Goal: Task Accomplishment & Management: Manage account settings

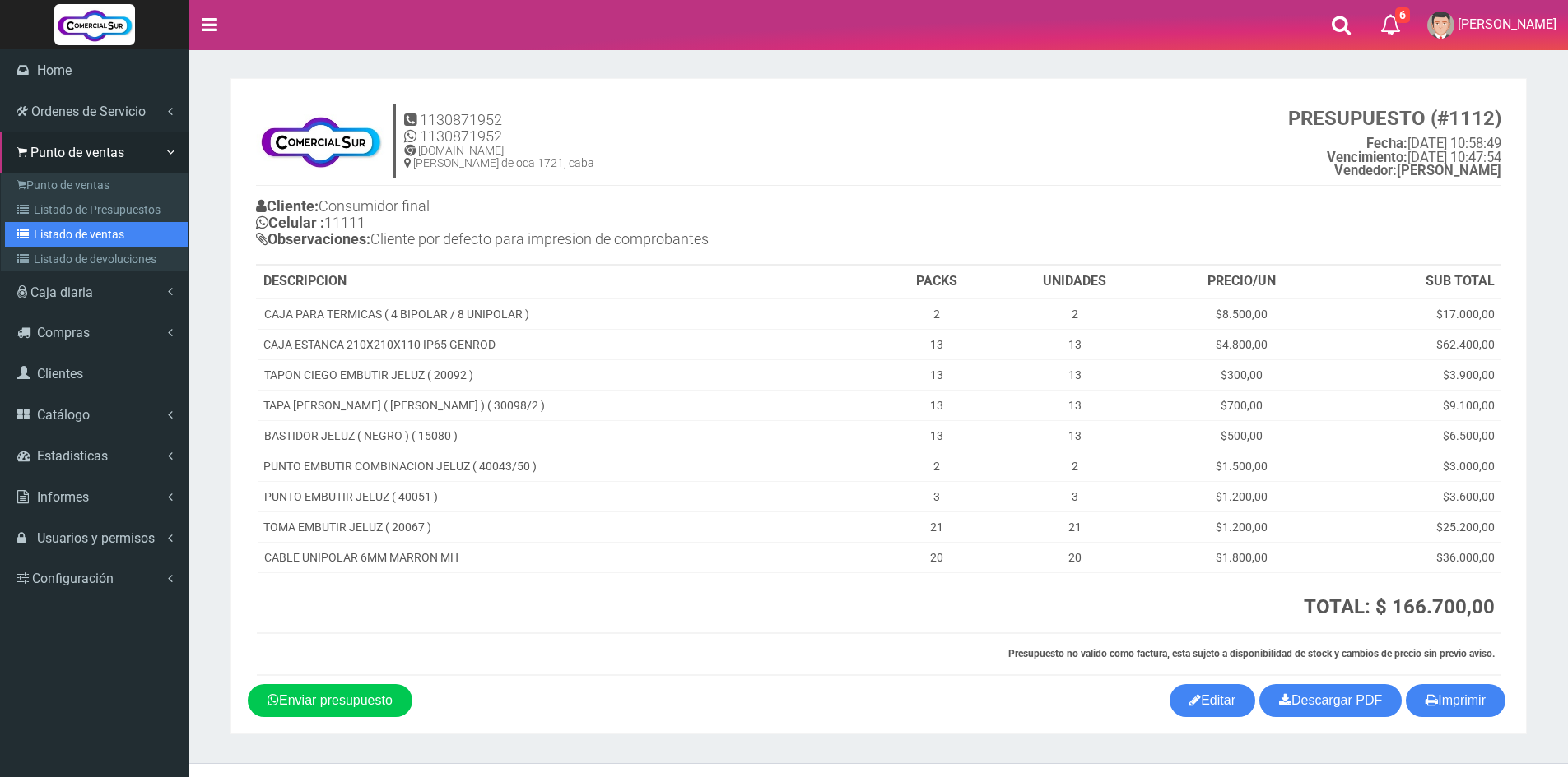
click at [57, 237] on link "Listado de ventas" at bounding box center [97, 234] width 183 height 25
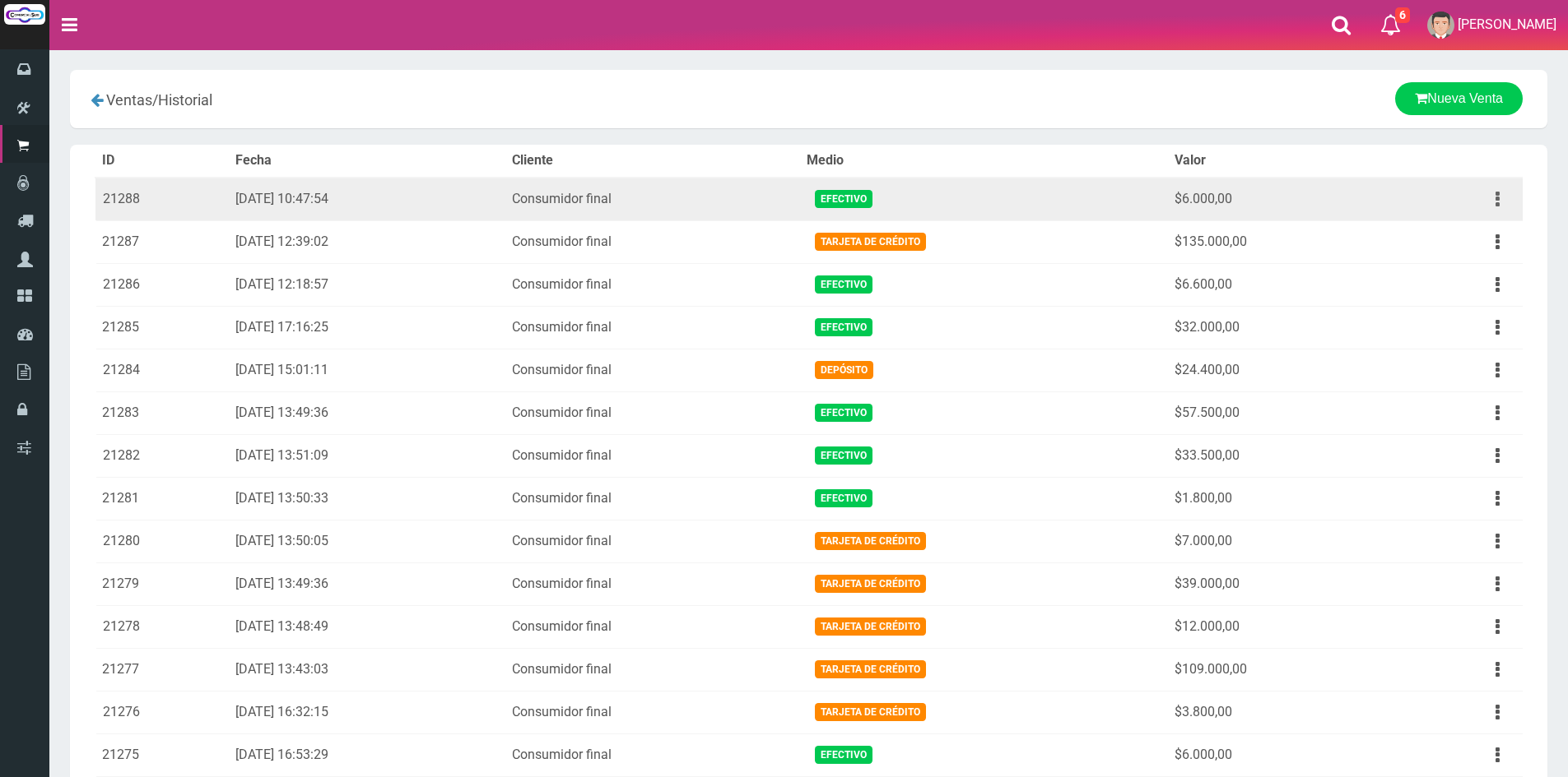
click at [1507, 207] on button "button" at bounding box center [1498, 199] width 37 height 29
click at [1477, 238] on link "Ver" at bounding box center [1450, 239] width 130 height 36
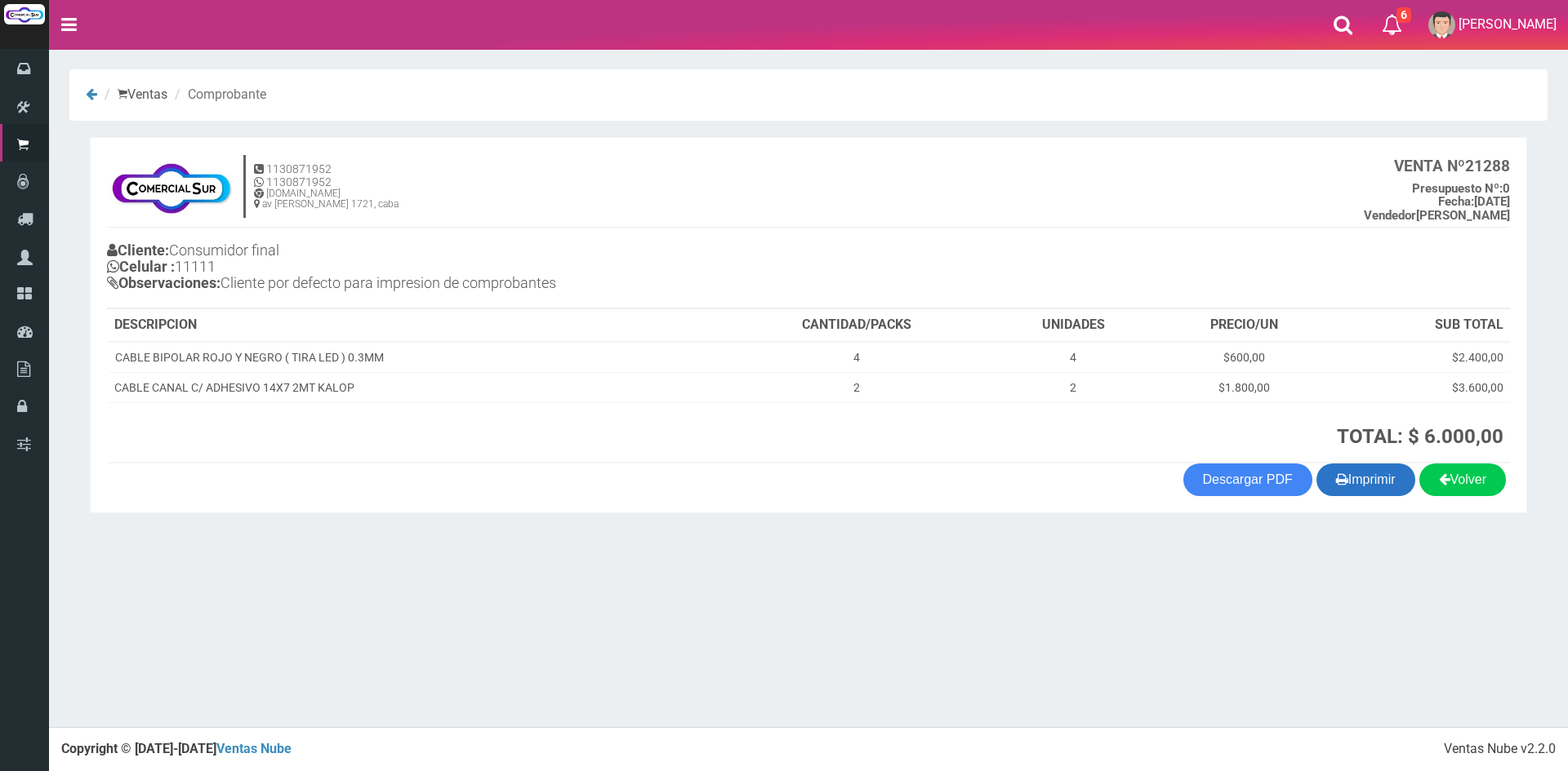
click at [1387, 474] on button "Imprimir" at bounding box center [1366, 480] width 99 height 33
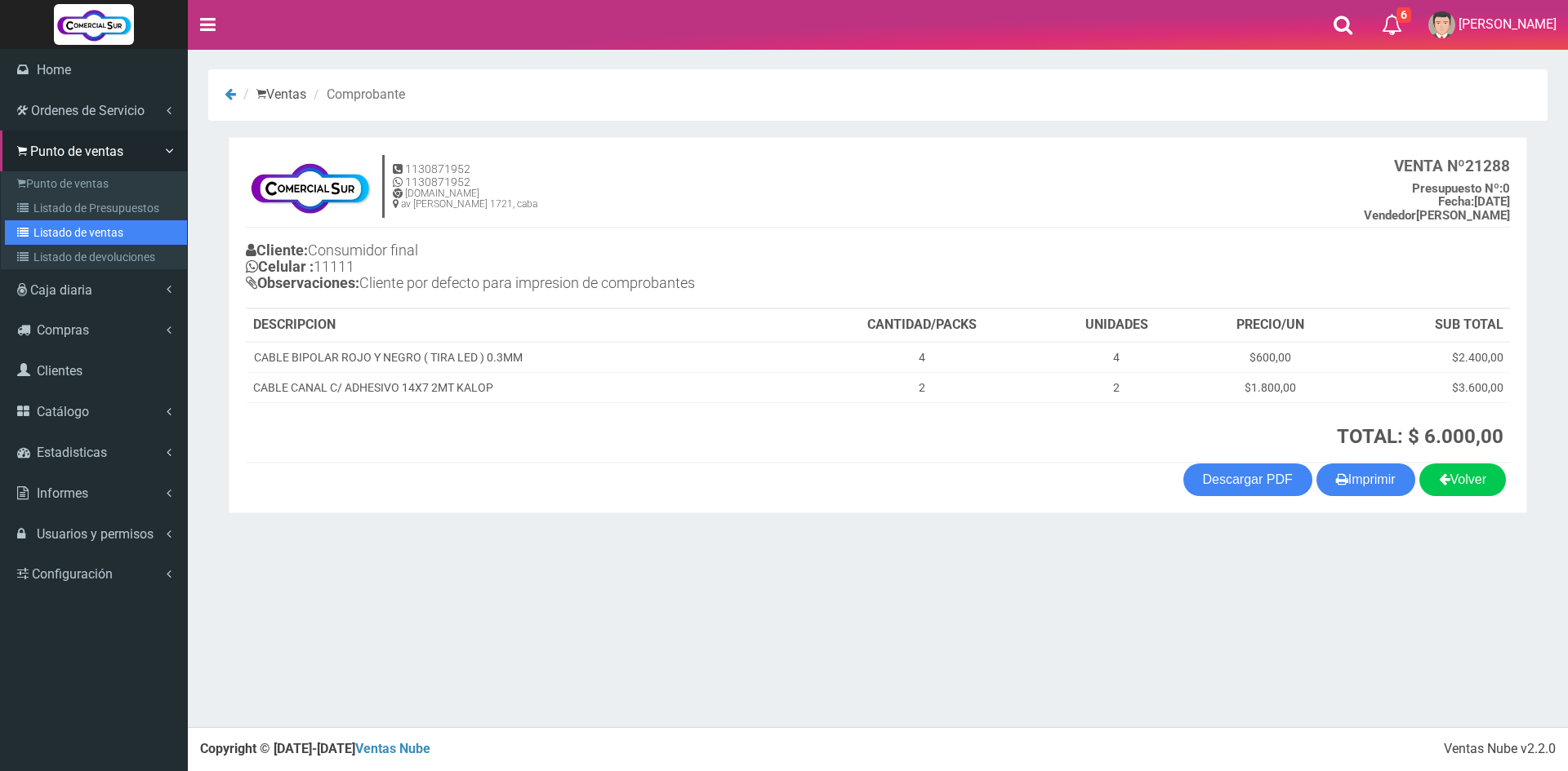
click at [52, 238] on link "Listado de ventas" at bounding box center [96, 232] width 182 height 24
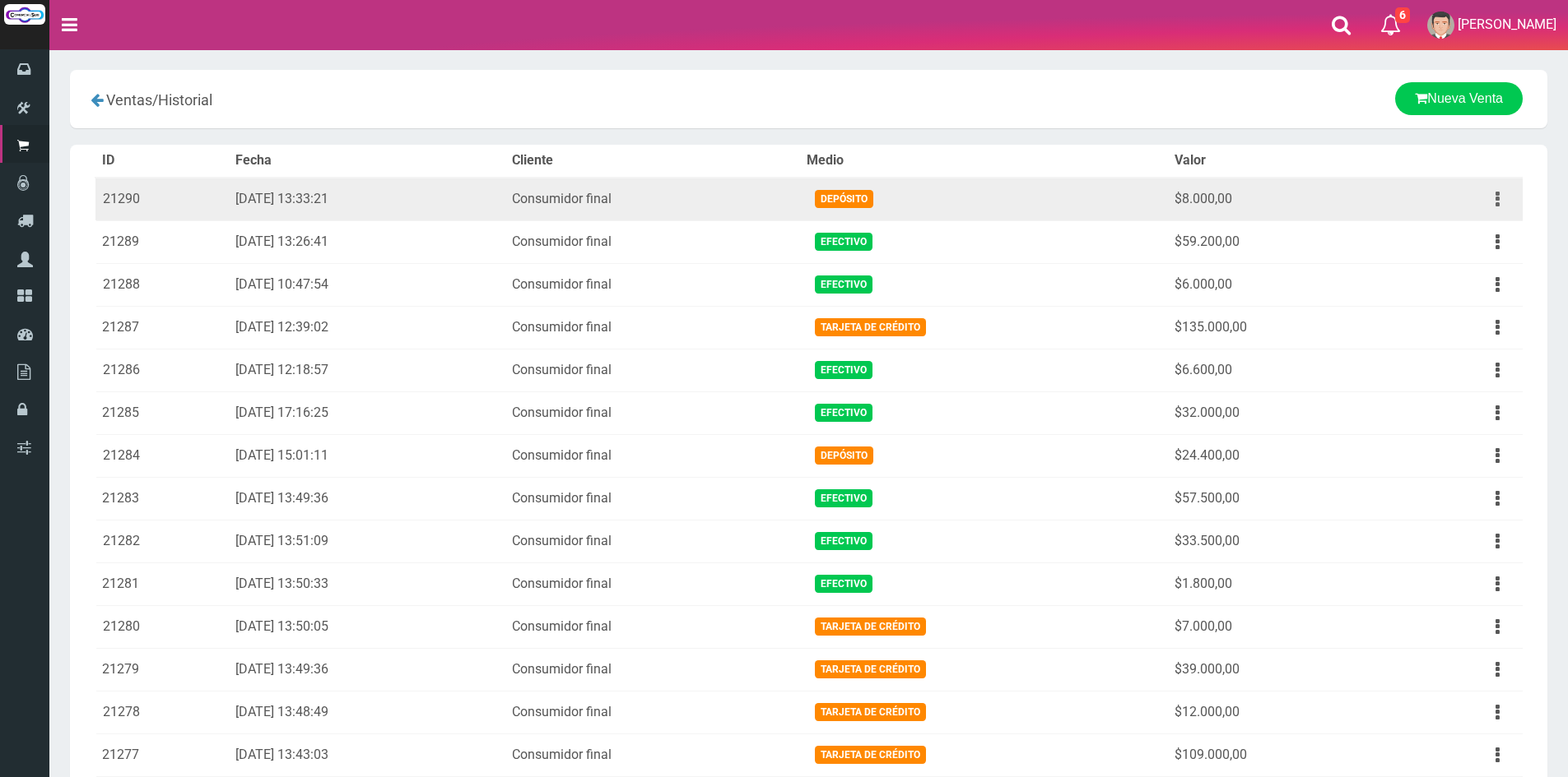
click at [1504, 192] on button "button" at bounding box center [1498, 199] width 37 height 29
click at [1460, 239] on link "Ver" at bounding box center [1450, 239] width 130 height 36
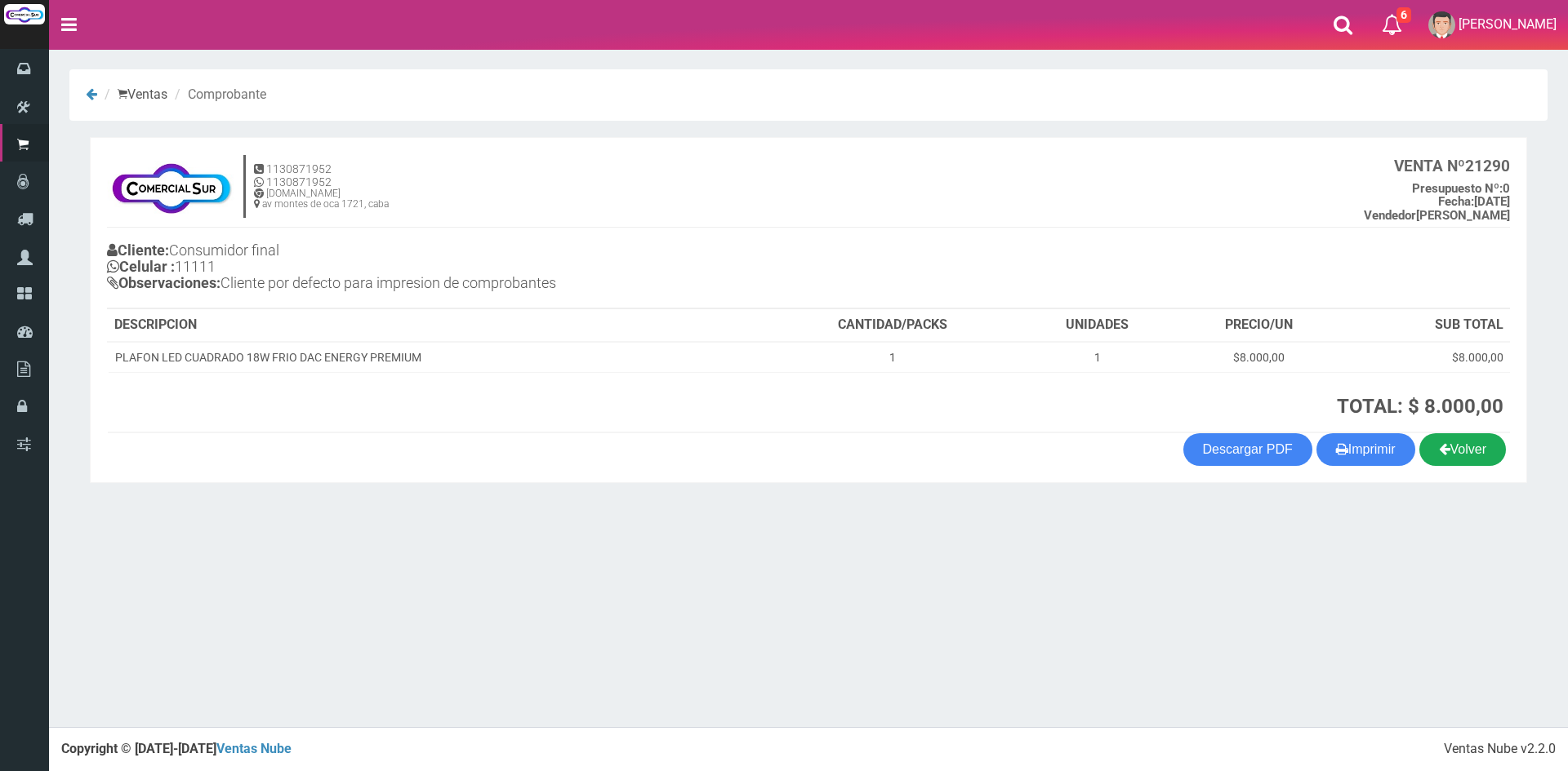
click at [1440, 447] on icon at bounding box center [1444, 449] width 11 height 23
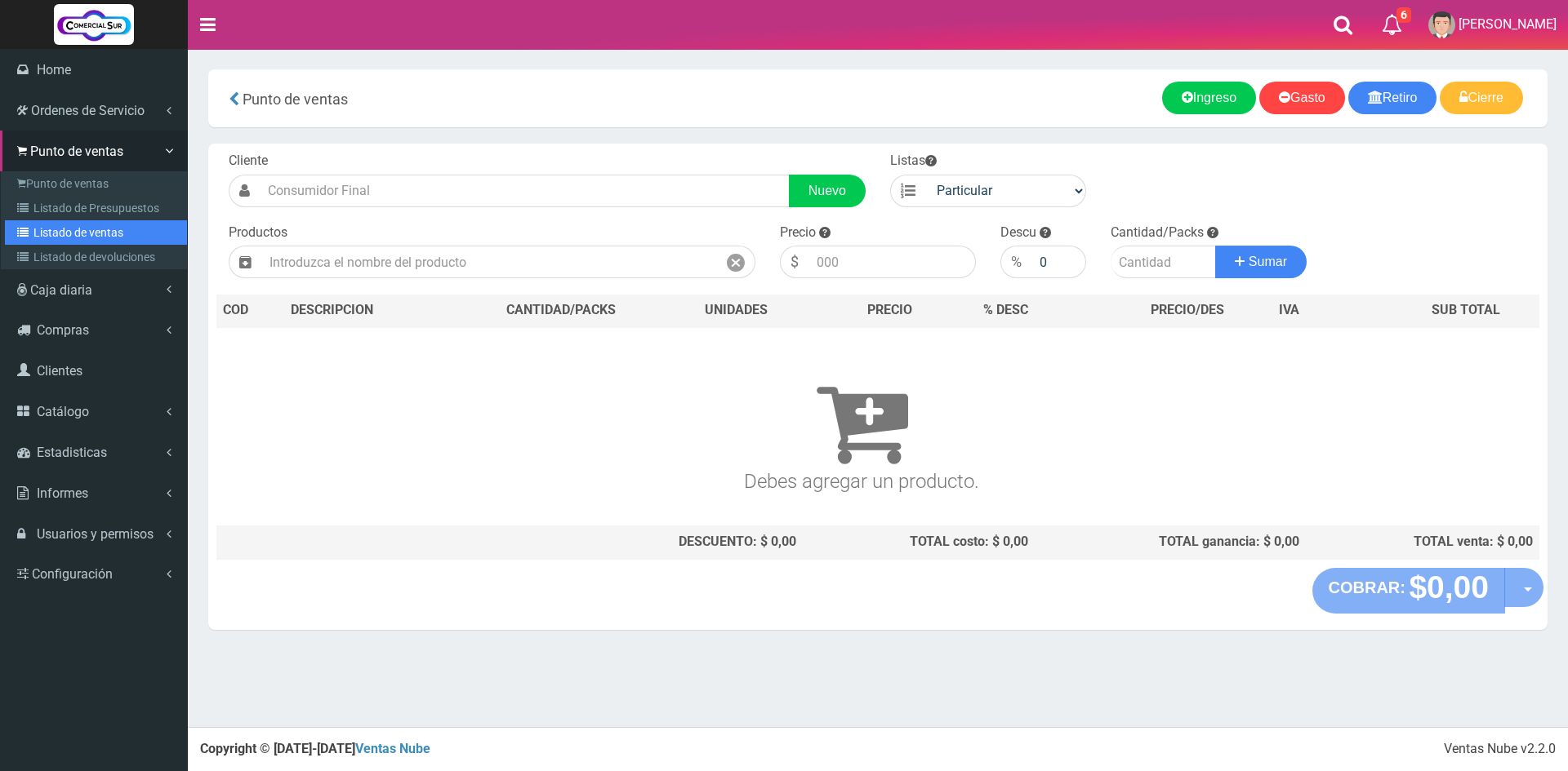
click at [66, 231] on link "Listado de ventas" at bounding box center [96, 232] width 182 height 24
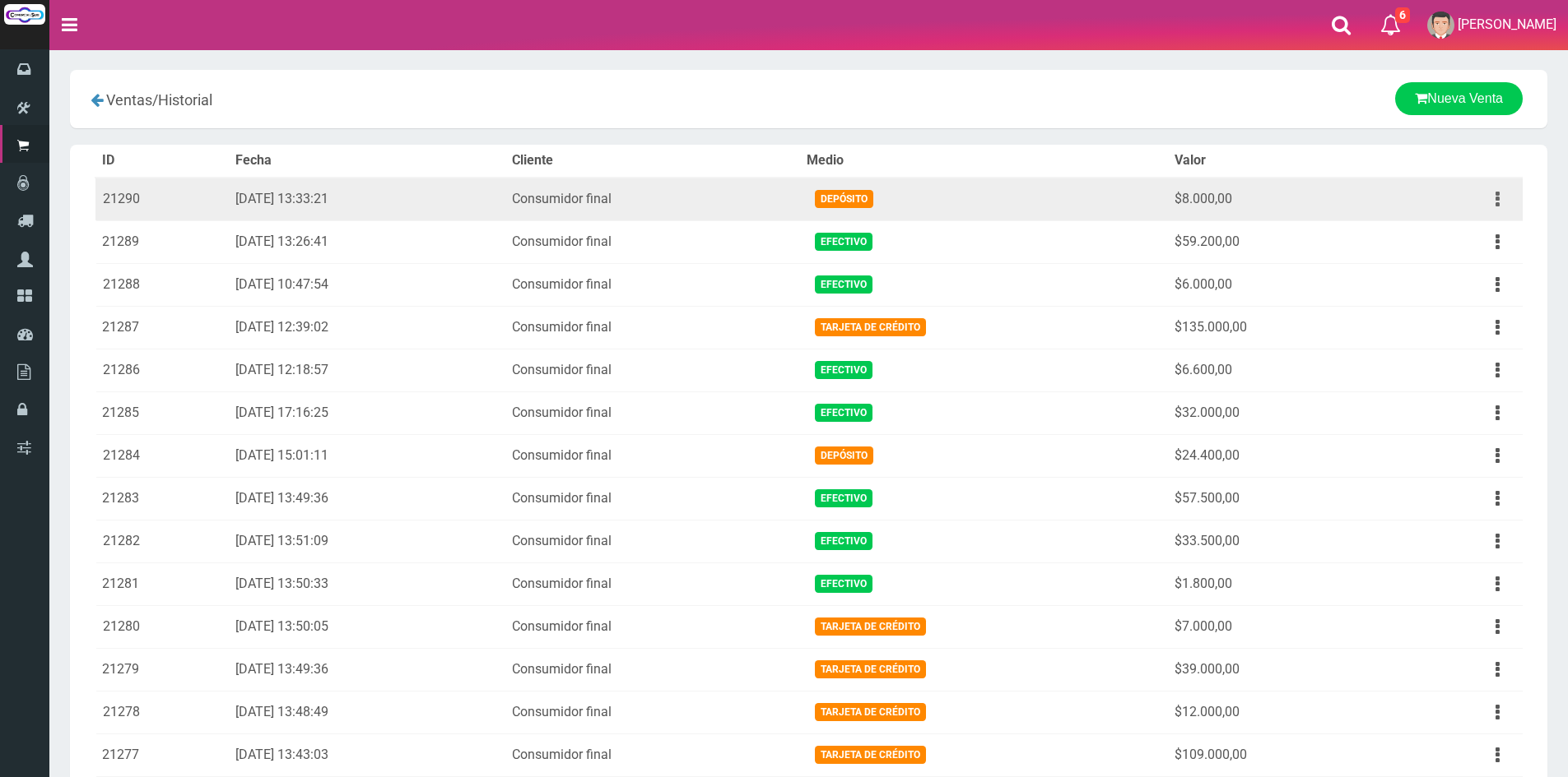
click at [1496, 196] on icon "button" at bounding box center [1497, 199] width 4 height 29
click at [1463, 243] on link "Ver" at bounding box center [1450, 239] width 130 height 36
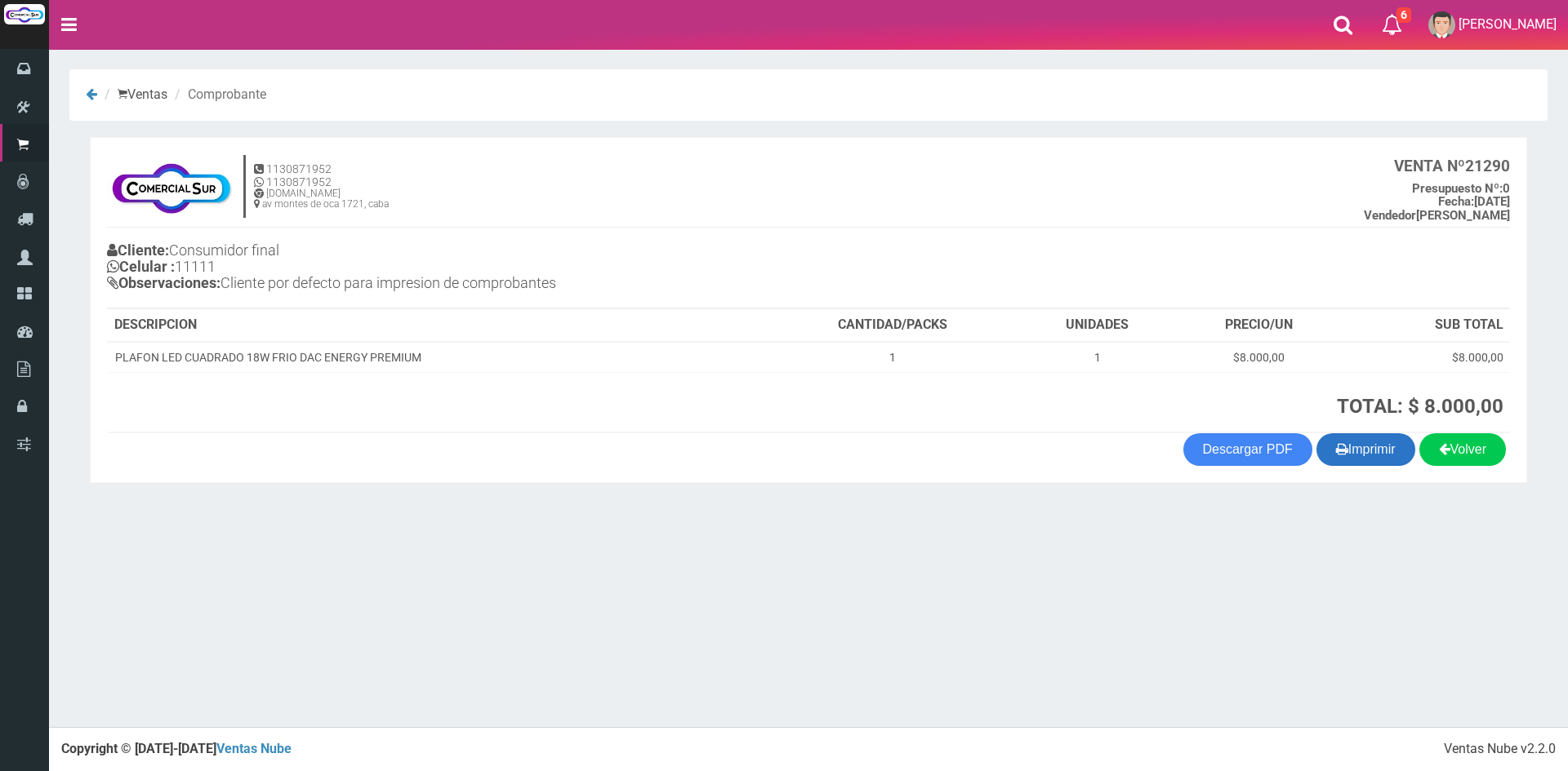
click at [1374, 446] on button "Imprimir" at bounding box center [1366, 450] width 99 height 33
